Goal: Task Accomplishment & Management: Manage account settings

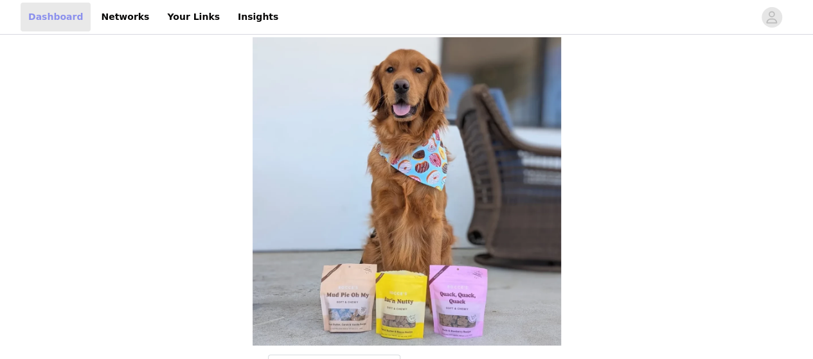
click at [62, 21] on link "Dashboard" at bounding box center [56, 17] width 70 height 29
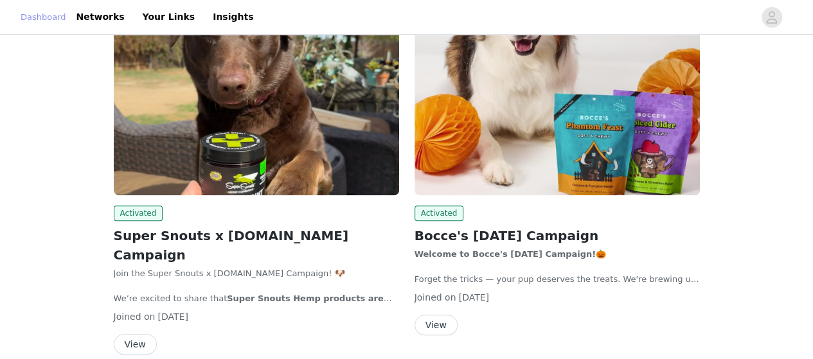
scroll to position [226, 0]
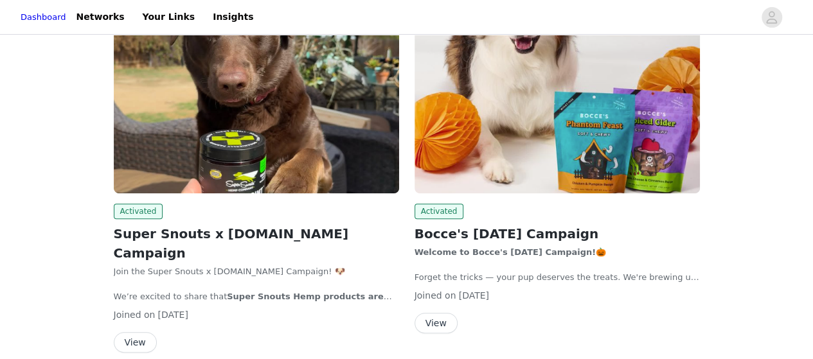
click at [300, 62] on img at bounding box center [256, 86] width 285 height 214
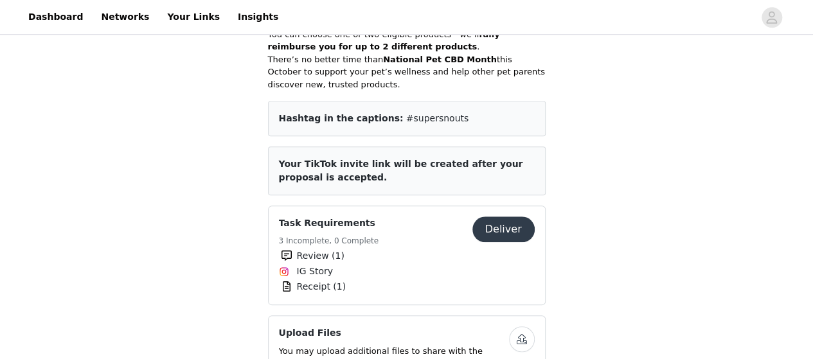
scroll to position [567, 0]
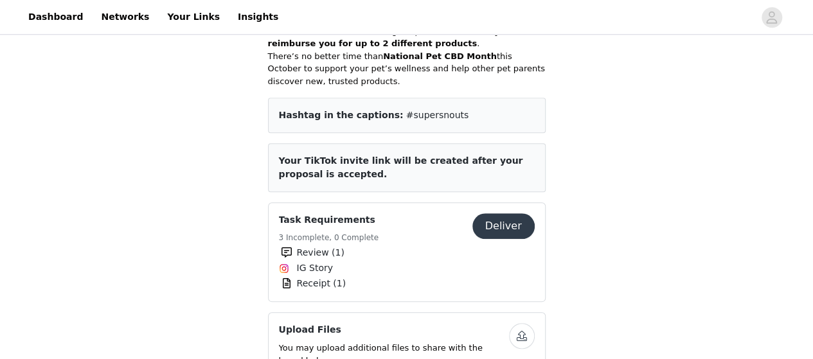
click at [511, 213] on button "Deliver" at bounding box center [503, 226] width 62 height 26
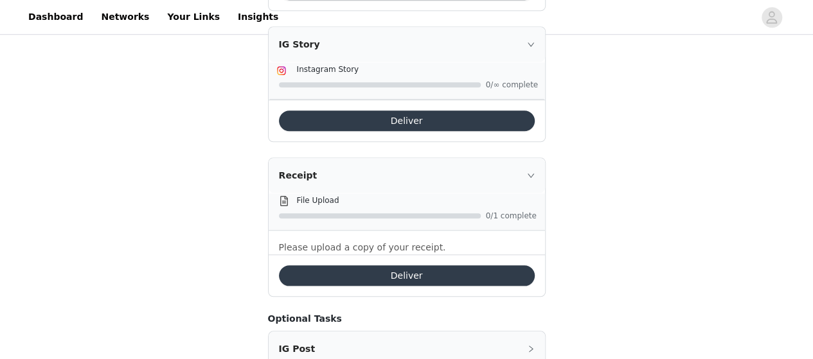
scroll to position [533, 0]
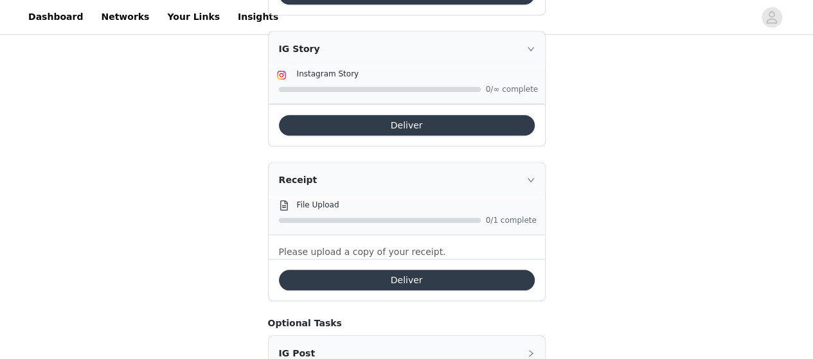
click at [409, 270] on button "Deliver" at bounding box center [407, 280] width 256 height 21
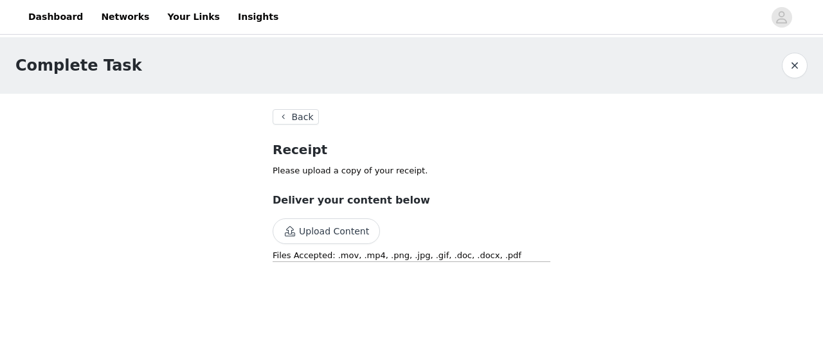
click at [342, 229] on button "Upload Content" at bounding box center [326, 232] width 107 height 26
drag, startPoint x: 822, startPoint y: 114, endPoint x: 822, endPoint y: 189, distance: 75.2
click at [822, 189] on div "Complete Task Back Receipt Please upload a copy of your receipt. Deliver your c…" at bounding box center [411, 187] width 823 height 301
drag, startPoint x: 553, startPoint y: 209, endPoint x: 662, endPoint y: 278, distance: 129.5
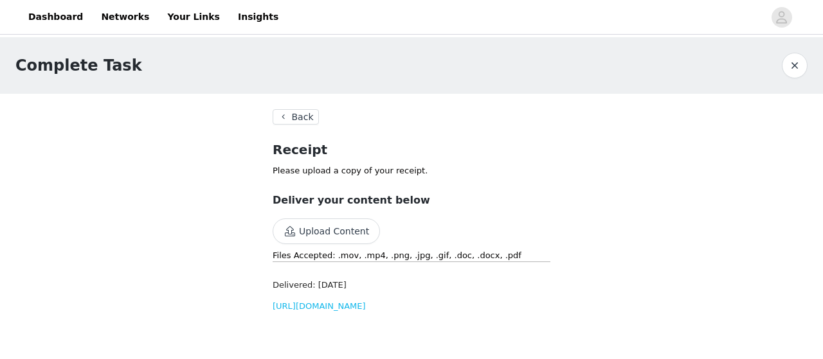
click at [662, 278] on div "Complete Task Back Receipt Please upload a copy of your receipt. Deliver your c…" at bounding box center [411, 187] width 823 height 301
click at [596, 242] on div "Complete Task Back Receipt Please upload a copy of your receipt. Deliver your c…" at bounding box center [411, 187] width 823 height 301
click at [791, 71] on button "button" at bounding box center [795, 66] width 26 height 26
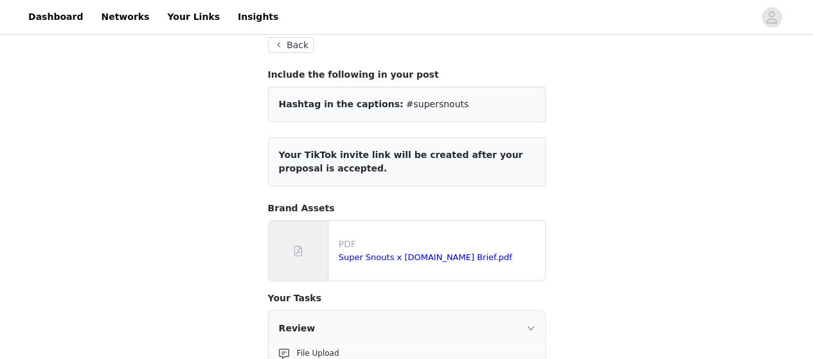
scroll to position [75, 0]
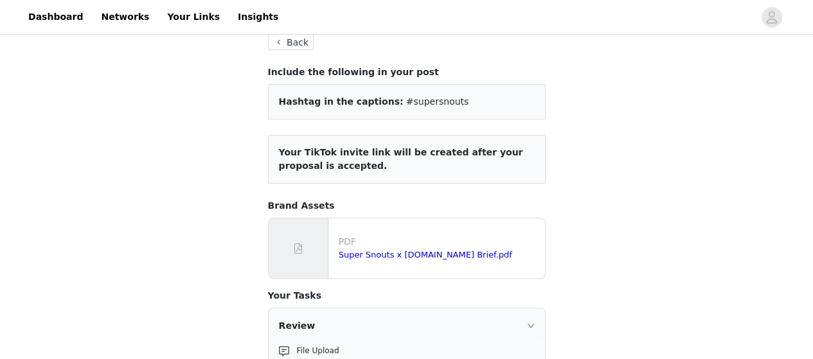
click at [300, 46] on button "Back" at bounding box center [291, 42] width 46 height 15
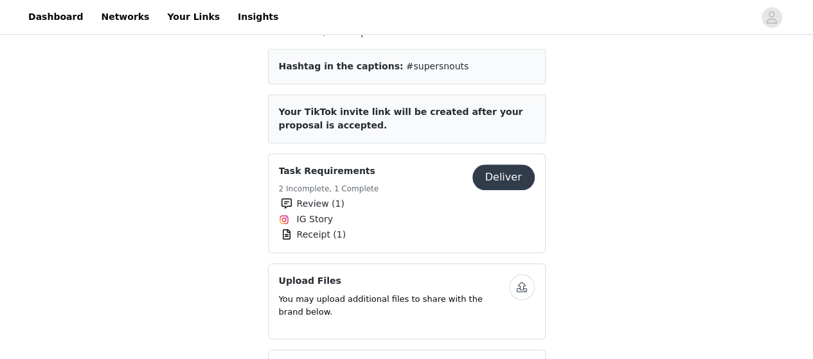
scroll to position [612, 0]
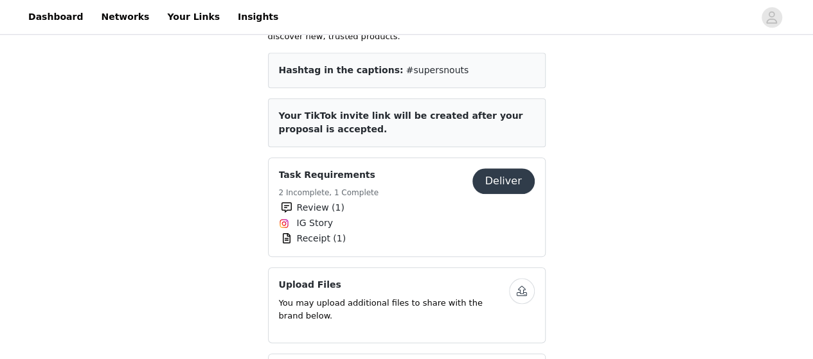
click at [489, 168] on button "Deliver" at bounding box center [503, 181] width 62 height 26
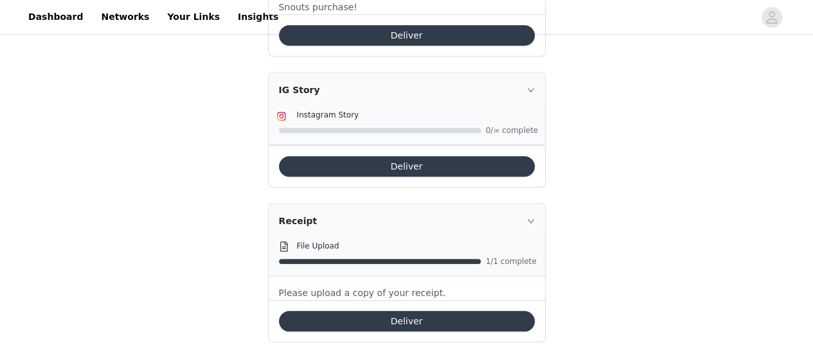
scroll to position [496, 0]
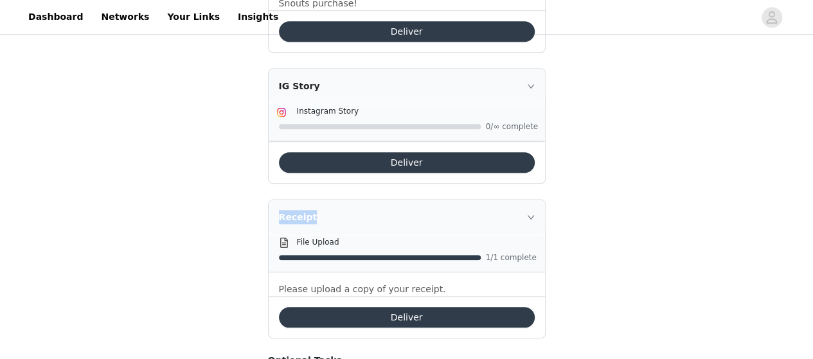
drag, startPoint x: 807, startPoint y: 191, endPoint x: 488, endPoint y: 146, distance: 322.6
click at [488, 146] on div "Task Requirements Back Include the following in your post Hashtag in the captio…" at bounding box center [406, 104] width 813 height 1127
click at [488, 152] on button "Deliver" at bounding box center [407, 162] width 256 height 21
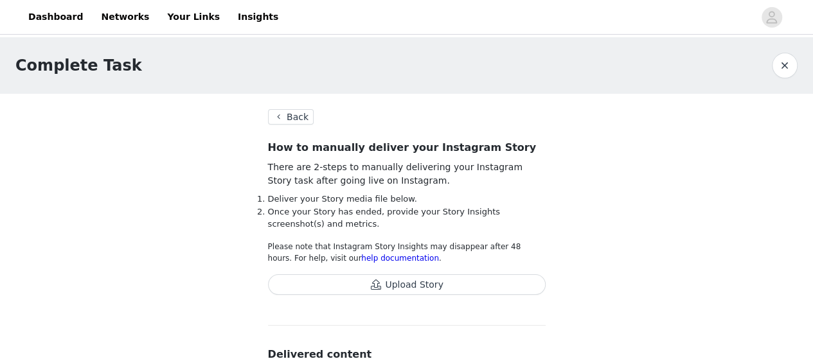
click at [301, 116] on button "Back" at bounding box center [291, 116] width 46 height 15
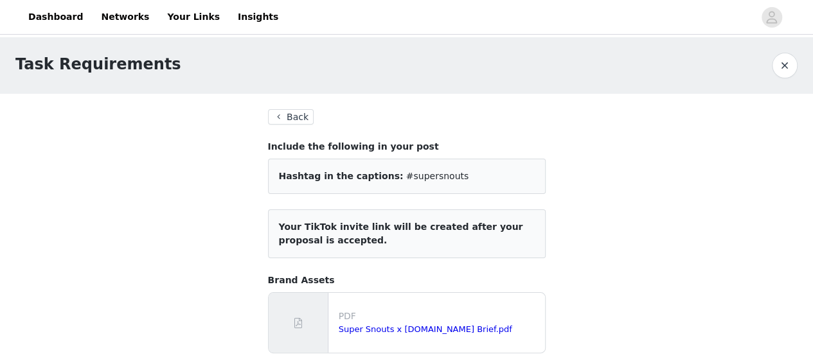
click at [293, 112] on button "Back" at bounding box center [291, 116] width 46 height 15
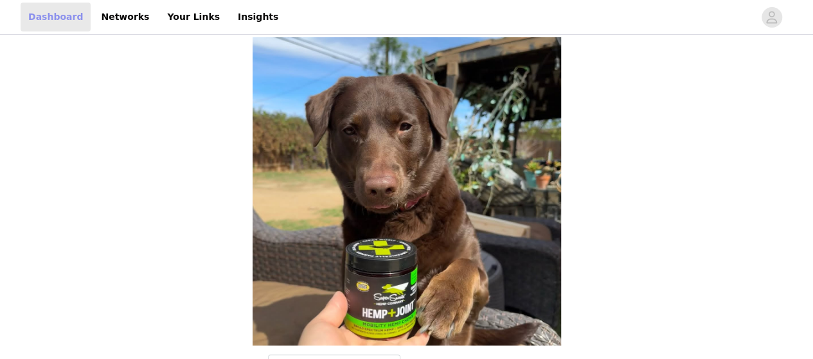
click at [42, 9] on link "Dashboard" at bounding box center [56, 17] width 70 height 29
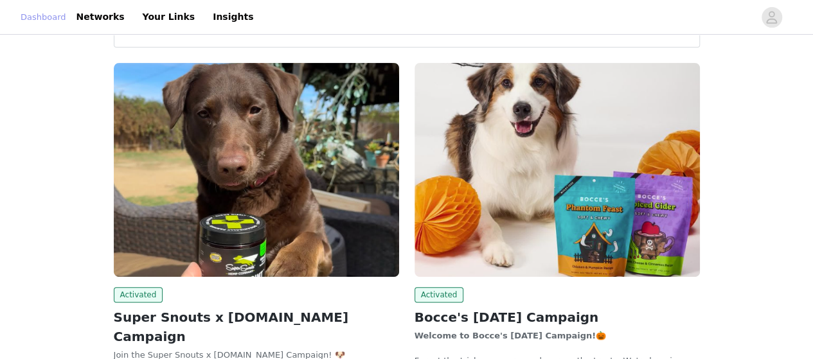
scroll to position [144, 0]
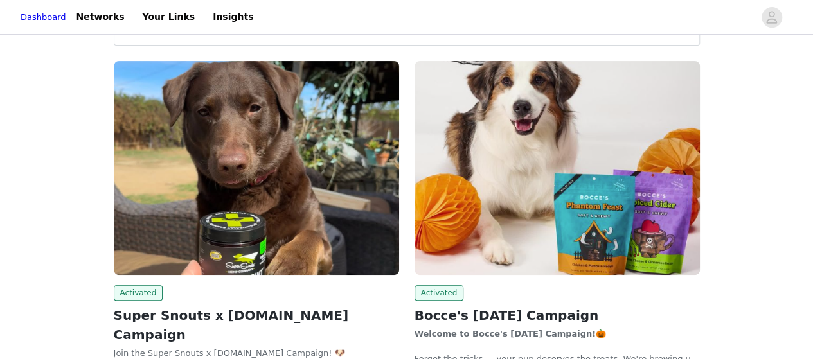
click at [575, 159] on img at bounding box center [557, 168] width 285 height 214
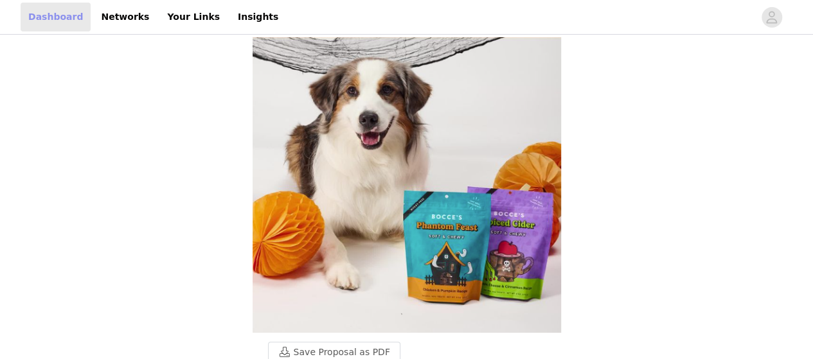
click at [57, 26] on link "Dashboard" at bounding box center [56, 17] width 70 height 29
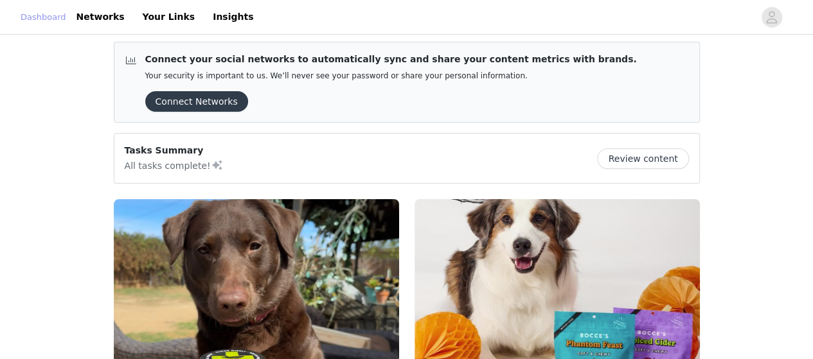
scroll to position [13, 0]
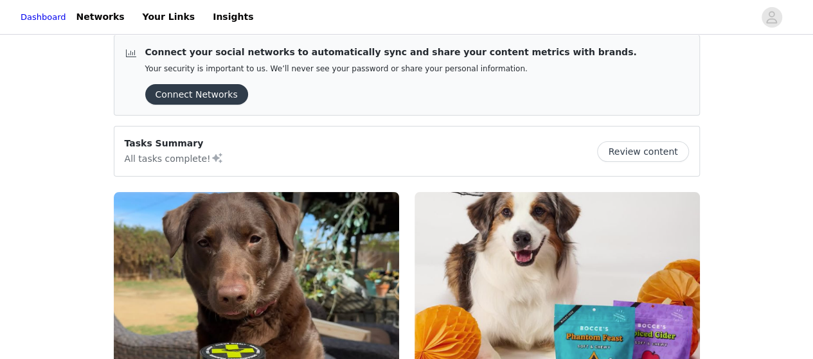
click at [668, 147] on button "Review content" at bounding box center [642, 151] width 91 height 21
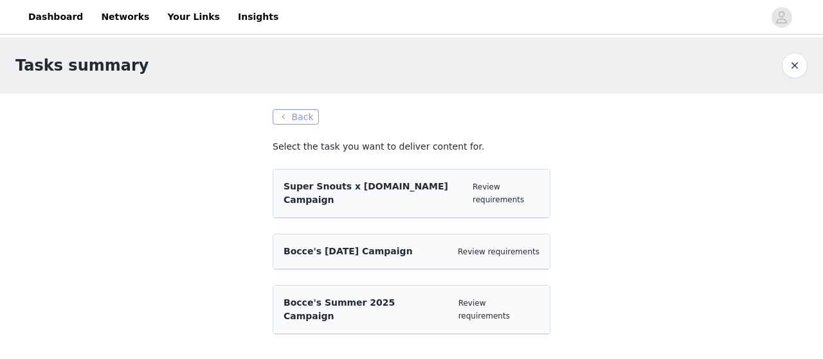
click at [298, 118] on button "Back" at bounding box center [296, 116] width 46 height 15
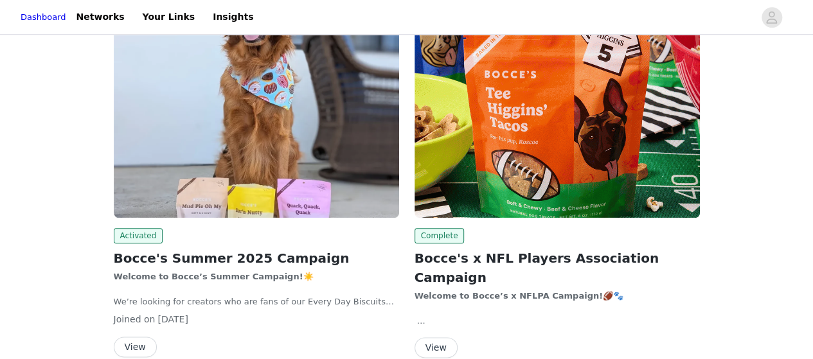
scroll to position [604, 0]
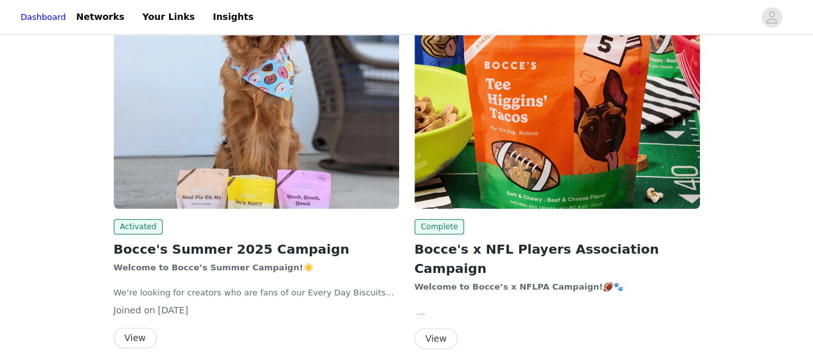
click at [138, 328] on button "View" at bounding box center [135, 338] width 43 height 21
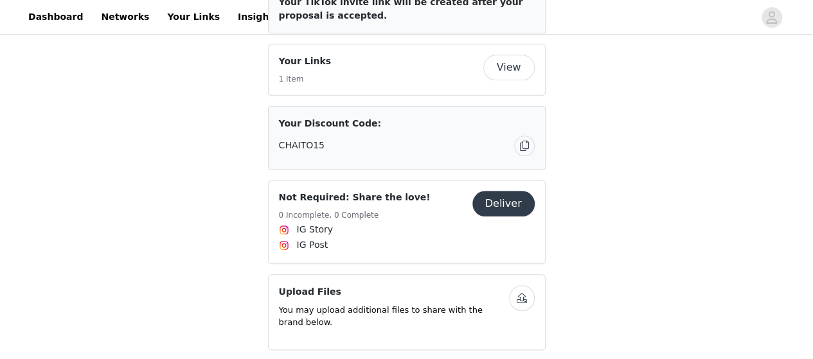
scroll to position [623, 0]
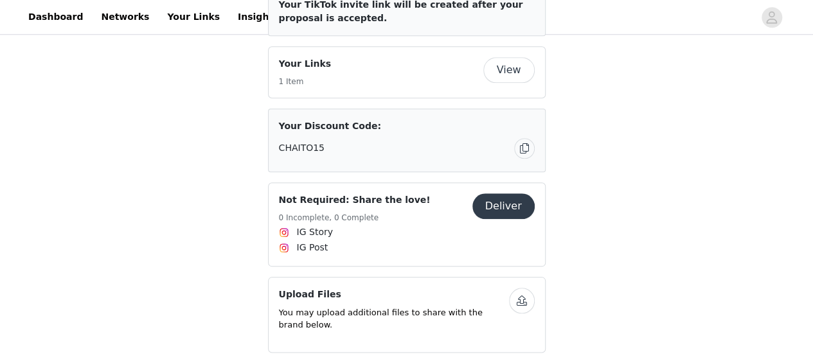
click at [510, 193] on button "Deliver" at bounding box center [503, 206] width 62 height 26
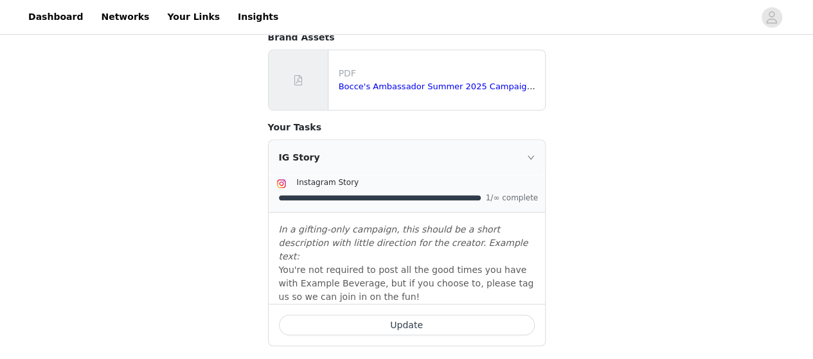
scroll to position [350, 0]
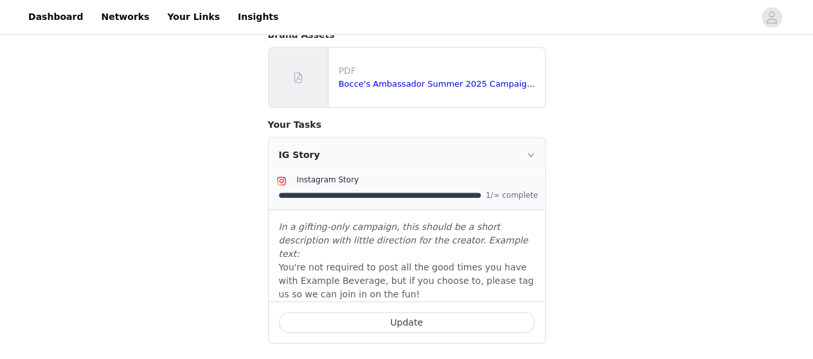
click at [424, 312] on button "Update" at bounding box center [407, 322] width 256 height 21
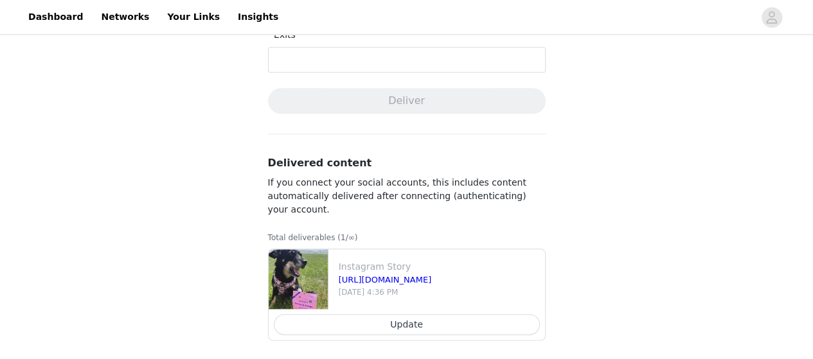
scroll to position [586, 0]
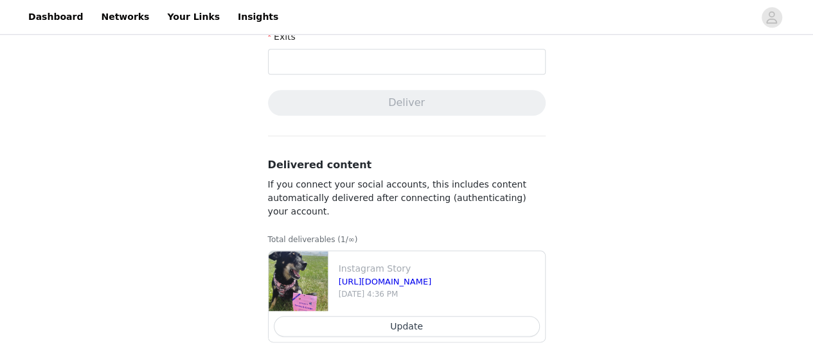
drag, startPoint x: 812, startPoint y: 305, endPoint x: 822, endPoint y: 179, distance: 126.3
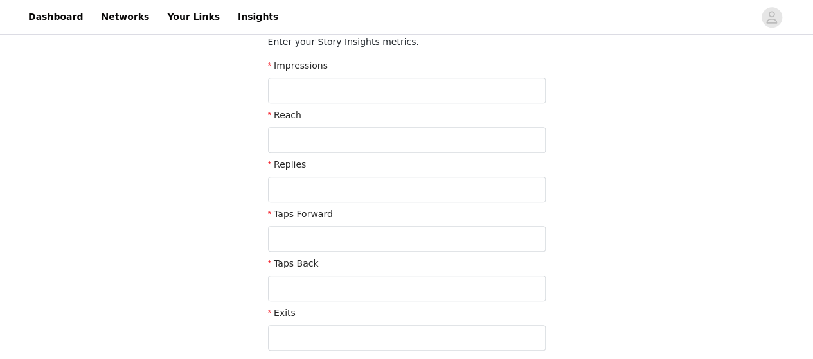
scroll to position [0, 0]
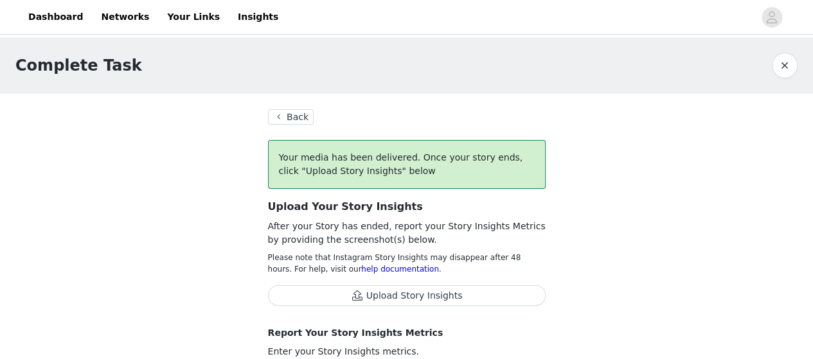
click at [277, 117] on button "Back" at bounding box center [291, 116] width 46 height 15
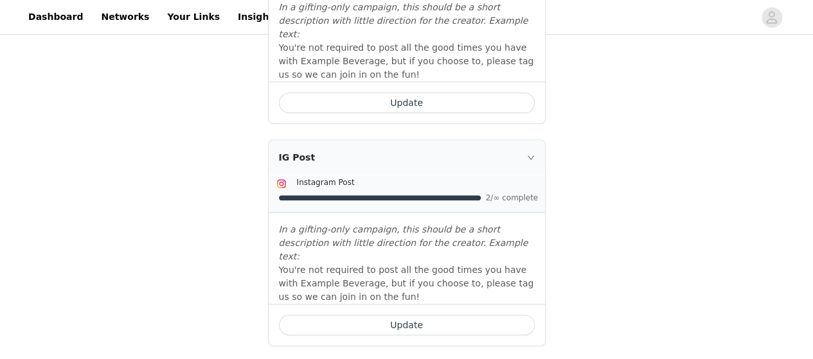
scroll to position [571, 0]
click at [397, 314] on button "Update" at bounding box center [407, 324] width 256 height 21
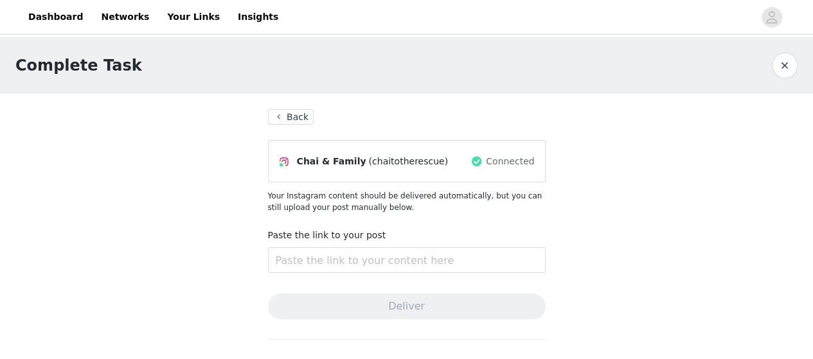
click at [306, 113] on button "Back" at bounding box center [291, 116] width 46 height 15
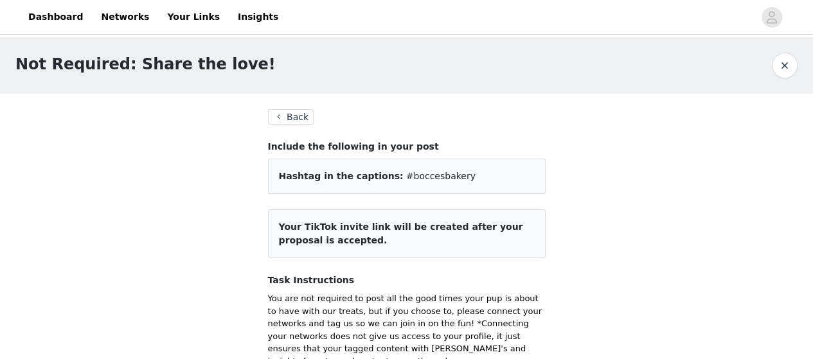
click at [294, 118] on button "Back" at bounding box center [291, 116] width 46 height 15
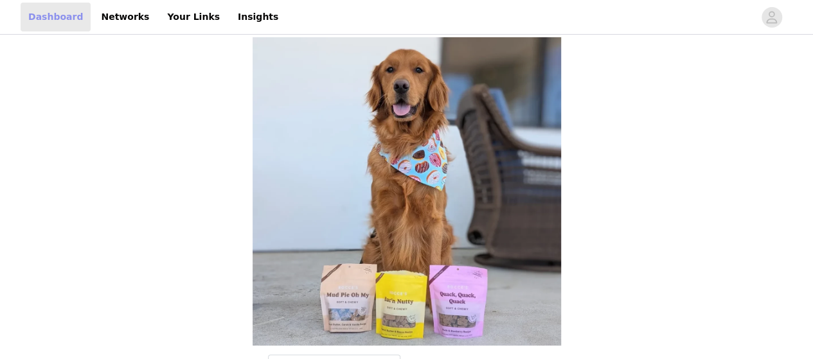
click at [51, 6] on link "Dashboard" at bounding box center [56, 17] width 70 height 29
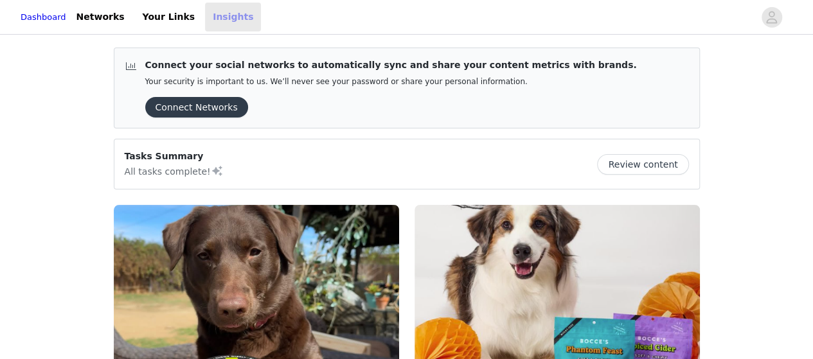
click at [215, 15] on link "Insights" at bounding box center [233, 17] width 56 height 29
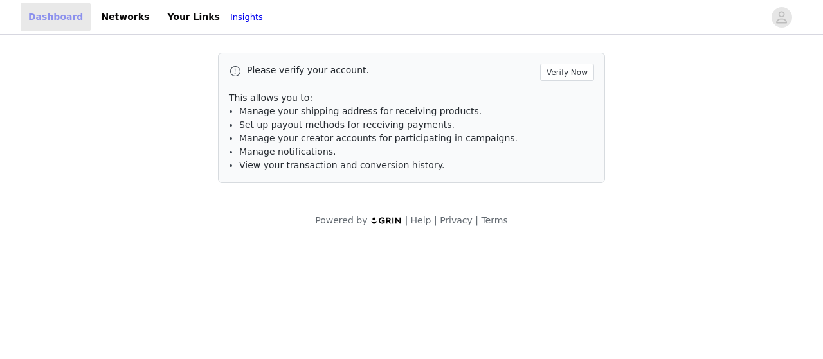
click at [73, 20] on link "Dashboard" at bounding box center [56, 17] width 70 height 29
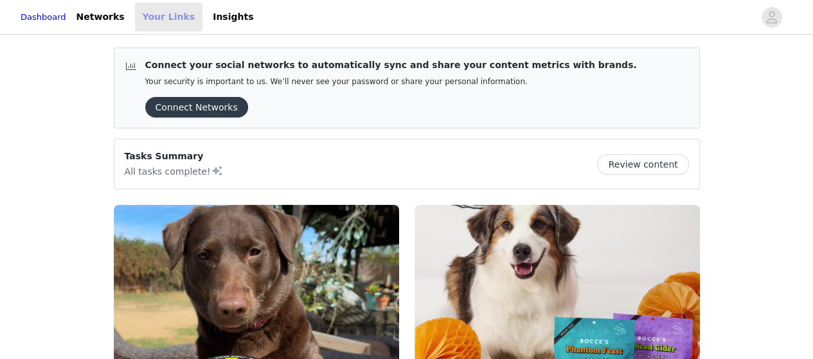
click at [168, 7] on link "Your Links" at bounding box center [169, 17] width 68 height 29
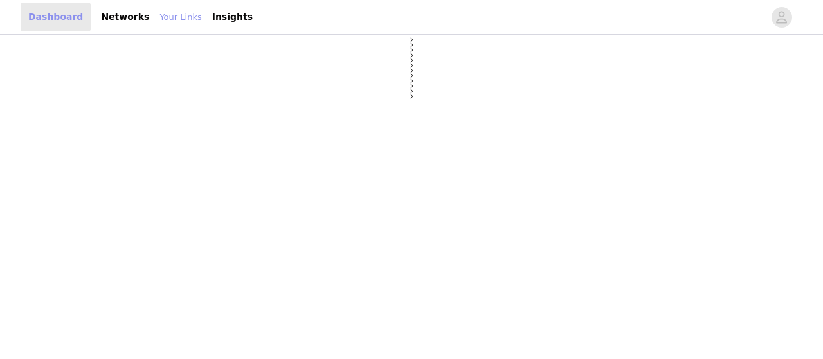
select select "12"
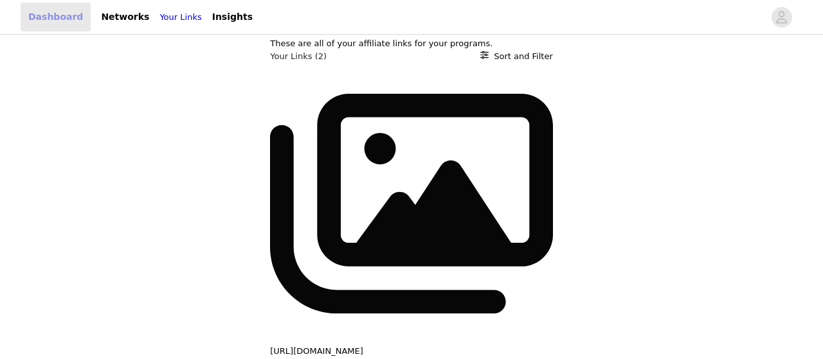
click at [45, 17] on link "Dashboard" at bounding box center [56, 17] width 70 height 29
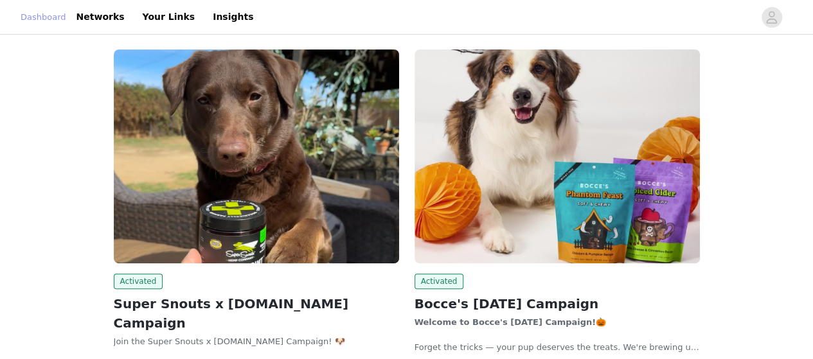
scroll to position [157, 0]
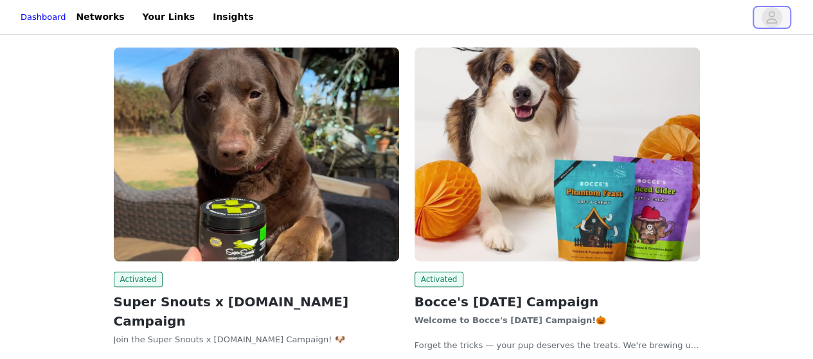
click at [775, 22] on icon "avatar" at bounding box center [772, 17] width 11 height 12
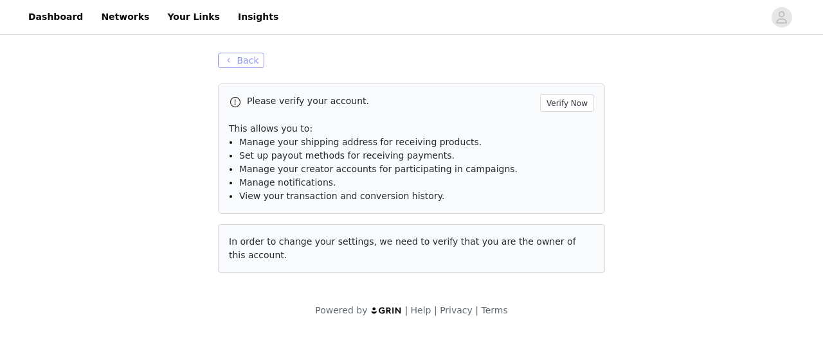
click at [255, 58] on button "Back" at bounding box center [241, 60] width 46 height 15
click at [61, 28] on link "Dashboard" at bounding box center [56, 17] width 70 height 29
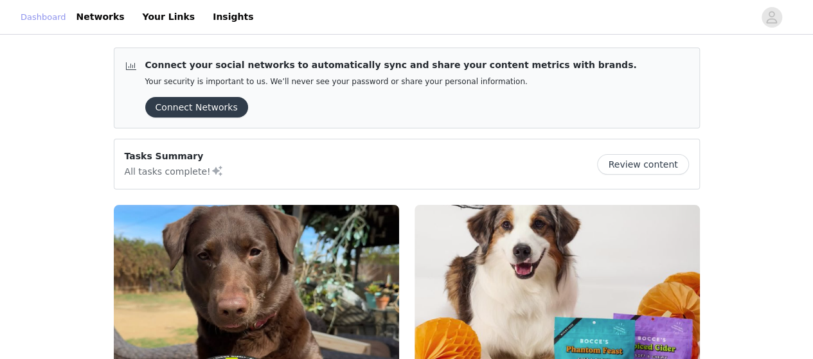
scroll to position [240, 0]
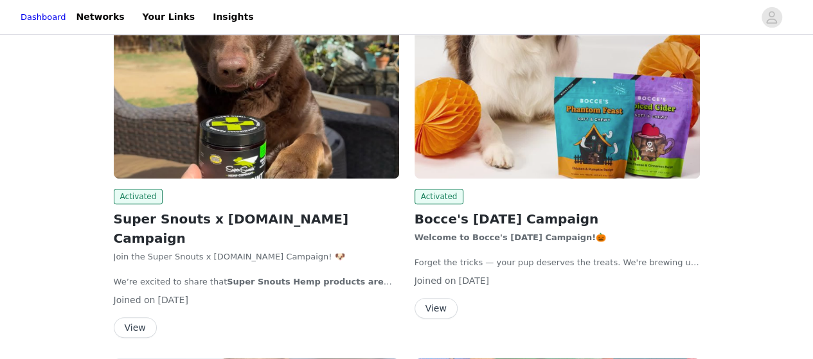
click at [139, 318] on button "View" at bounding box center [135, 328] width 43 height 21
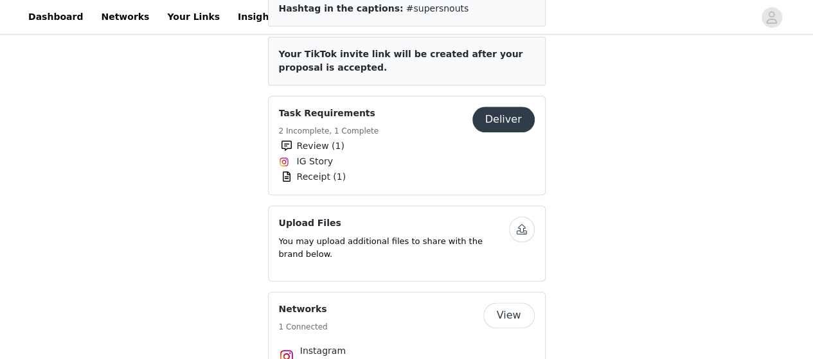
scroll to position [672, 0]
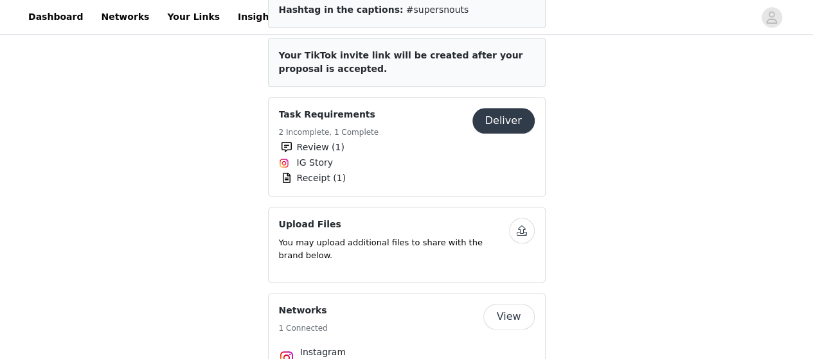
click at [492, 108] on button "Deliver" at bounding box center [503, 121] width 62 height 26
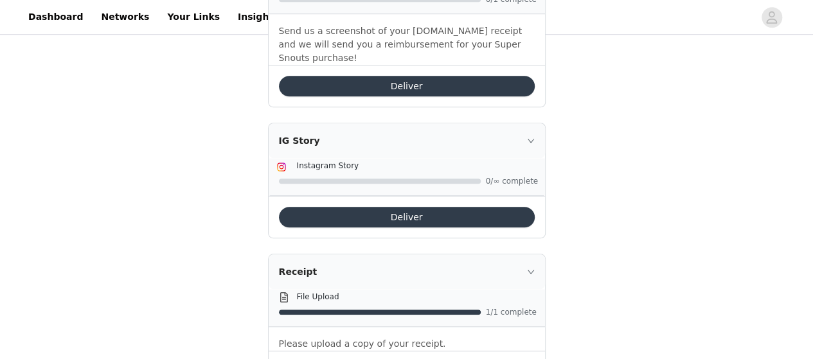
scroll to position [440, 0]
